Goal: Information Seeking & Learning: Find contact information

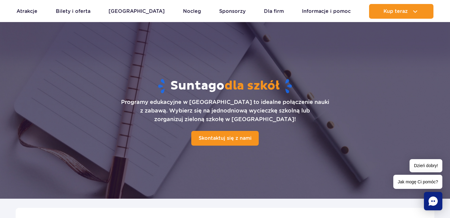
scroll to position [5, 0]
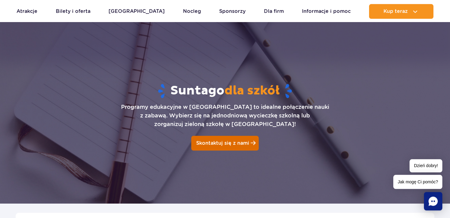
click at [220, 146] on link "Skontaktuj się z nami" at bounding box center [224, 143] width 67 height 15
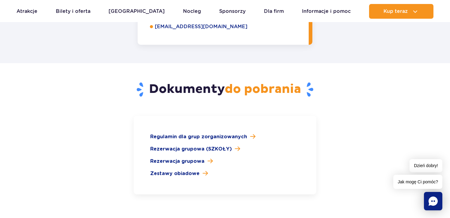
scroll to position [868, 0]
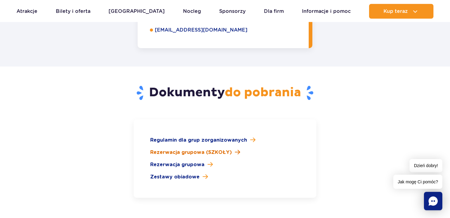
click at [202, 149] on span "Rezerwacja grupowa (SZKOŁY)" at bounding box center [191, 152] width 82 height 7
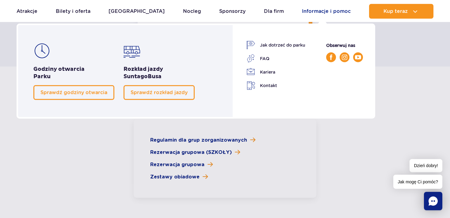
click at [315, 11] on link "Informacje i pomoc" at bounding box center [326, 11] width 49 height 15
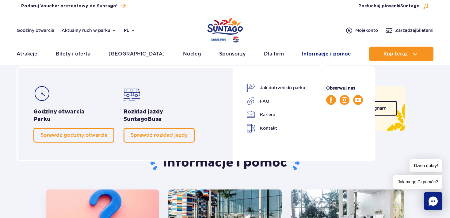
click at [312, 55] on link "Informacje i pomoc" at bounding box center [326, 54] width 49 height 15
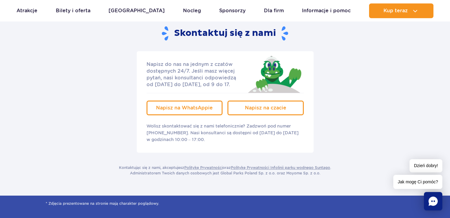
scroll to position [1188, 0]
